Goal: Information Seeking & Learning: Learn about a topic

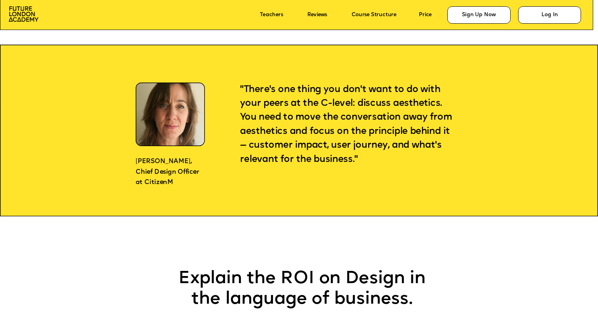
scroll to position [674, 0]
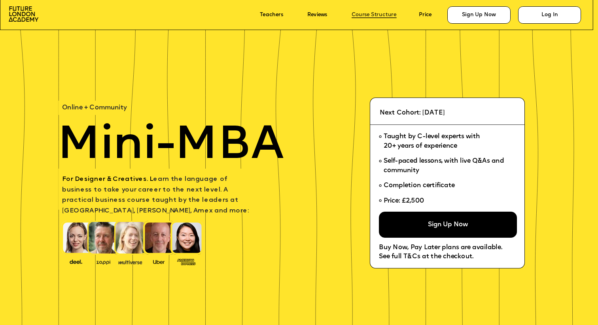
click at [376, 15] on link "Course Structure" at bounding box center [374, 15] width 45 height 6
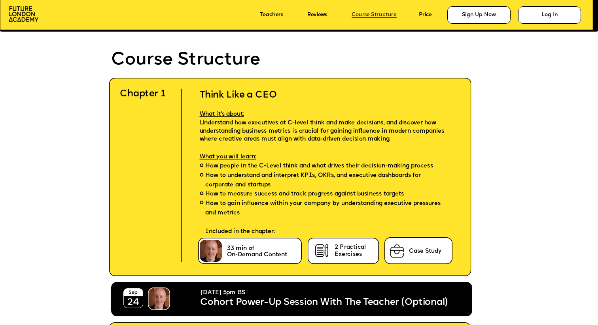
scroll to position [1879, 0]
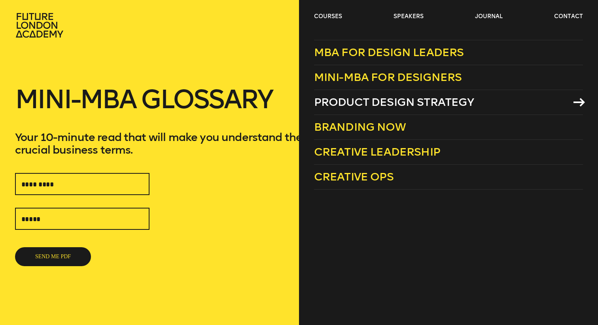
click at [354, 102] on span "Product Design Strategy" at bounding box center [394, 102] width 160 height 13
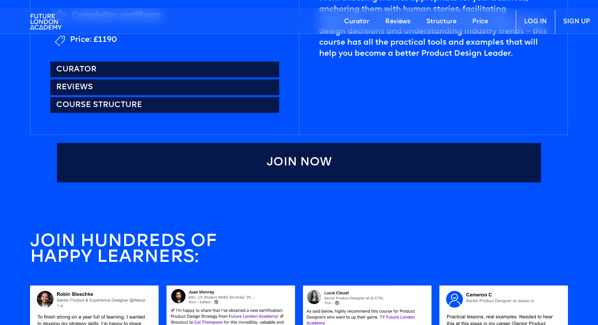
scroll to position [522, 0]
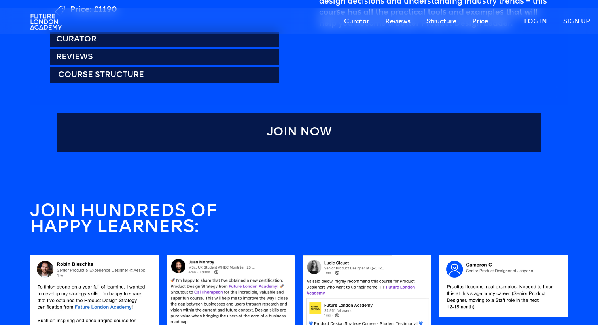
click at [82, 74] on link "Course structure" at bounding box center [164, 75] width 229 height 16
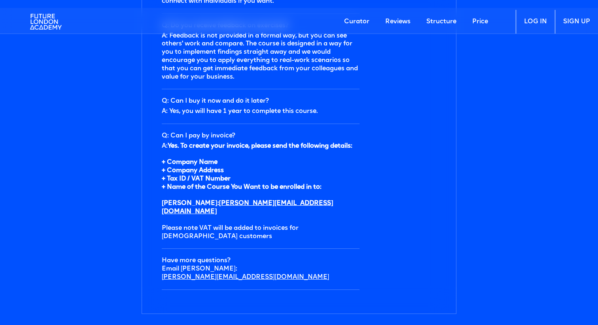
scroll to position [2566, 0]
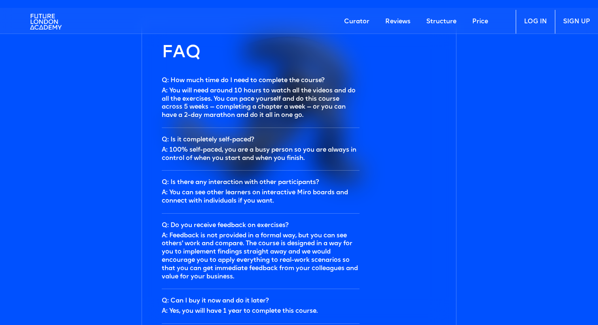
scroll to position [2319, 0]
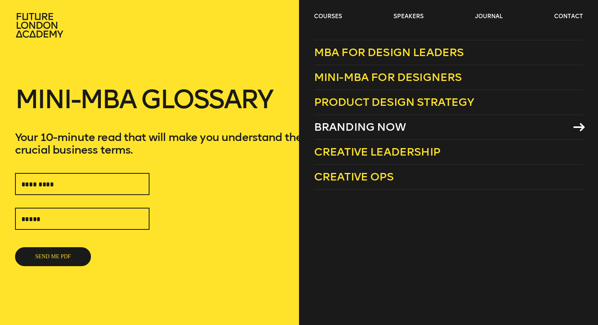
click at [343, 125] on span "Branding Now" at bounding box center [360, 127] width 92 height 13
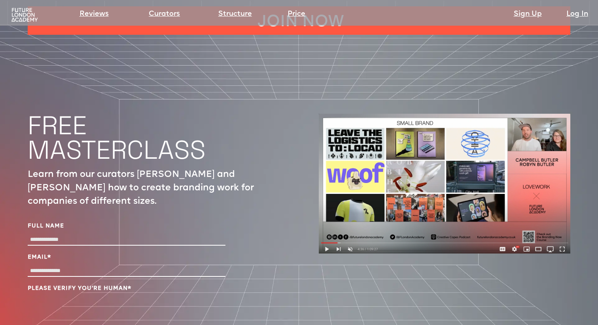
scroll to position [2588, 0]
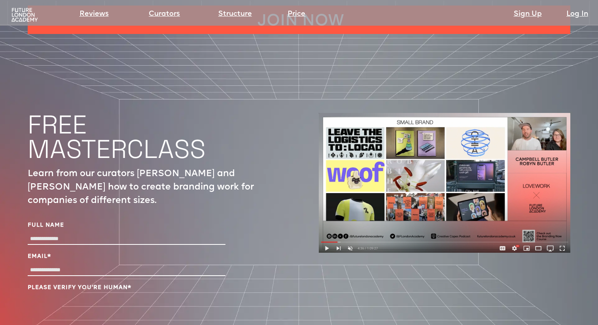
click at [327, 202] on img at bounding box center [445, 183] width 252 height 140
click at [327, 203] on img at bounding box center [445, 183] width 252 height 140
click at [439, 131] on img at bounding box center [445, 183] width 252 height 140
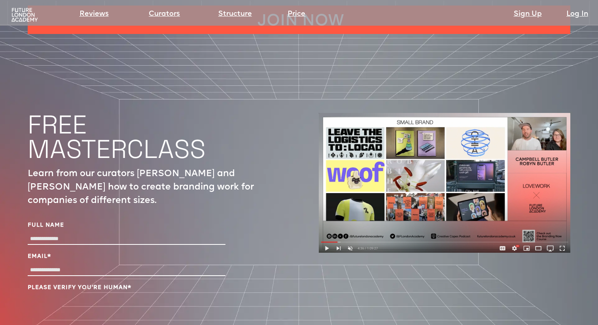
click at [439, 131] on img at bounding box center [445, 183] width 252 height 140
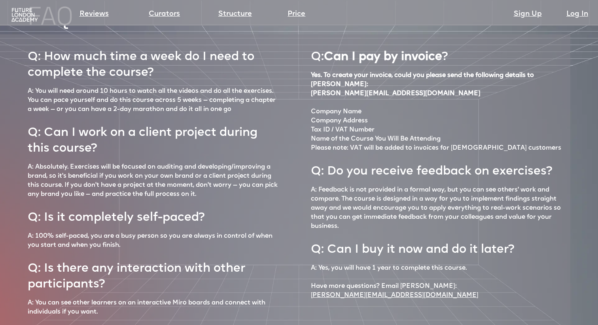
scroll to position [3322, 0]
click at [28, 231] on p "A: 100% self-paced, you are a busy person so you are always in control of when …" at bounding box center [154, 240] width 252 height 18
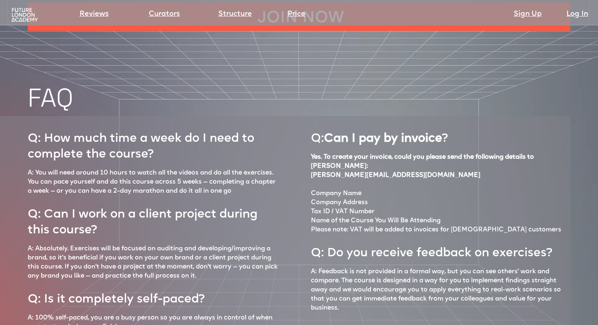
scroll to position [3167, 0]
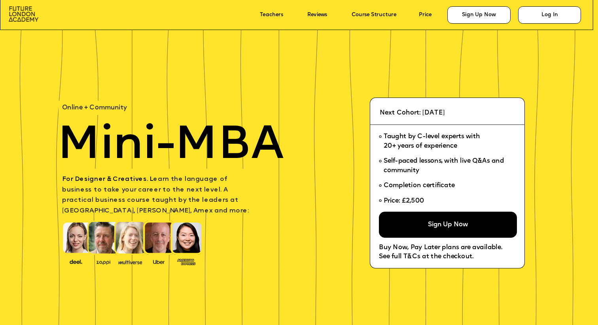
click at [21, 11] on img at bounding box center [24, 13] width 30 height 15
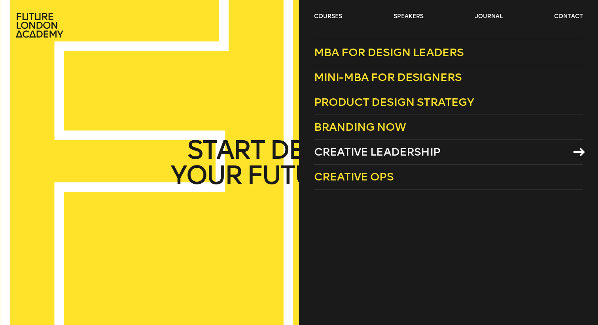
click at [346, 152] on span "Creative Leadership" at bounding box center [377, 152] width 126 height 13
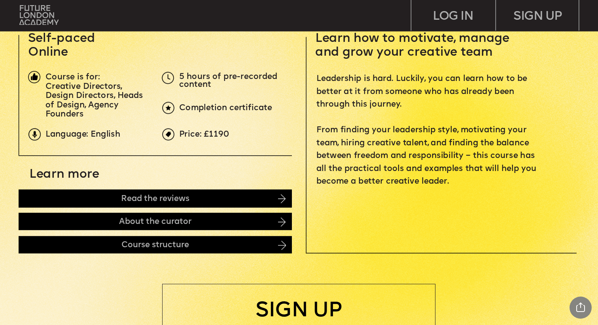
scroll to position [309, 0]
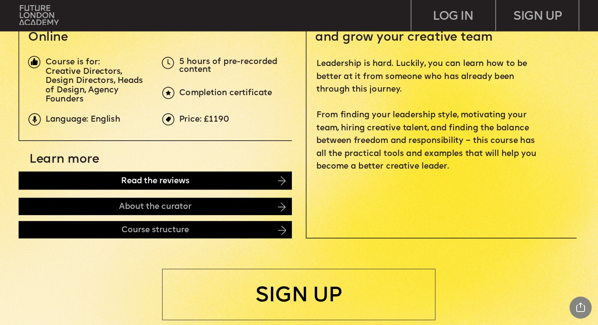
click at [212, 182] on div "Read the reviews" at bounding box center [155, 181] width 273 height 18
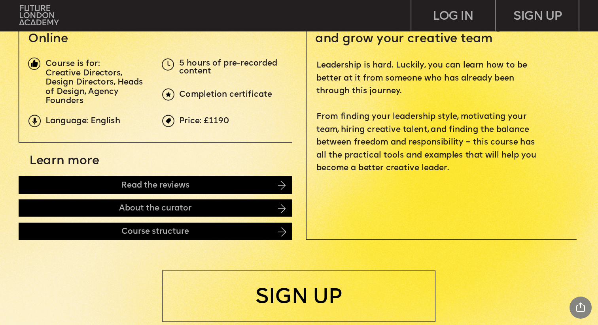
scroll to position [283, 0]
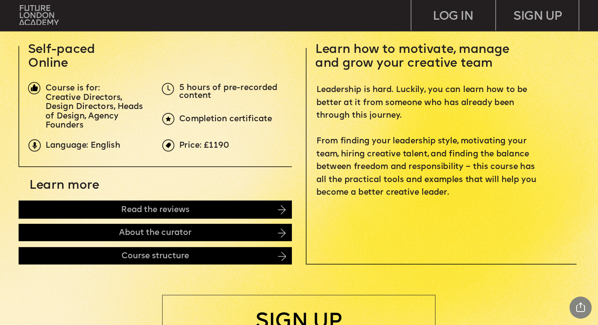
click at [279, 255] on img at bounding box center [282, 256] width 8 height 9
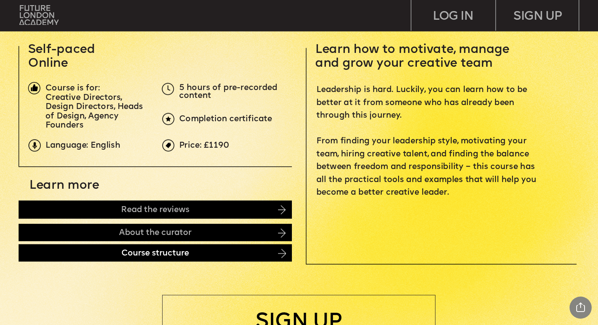
click at [237, 252] on div "Course structure" at bounding box center [155, 252] width 273 height 17
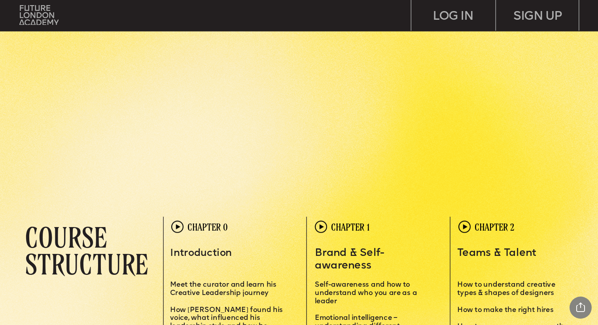
scroll to position [1495, 0]
